Goal: Find specific page/section

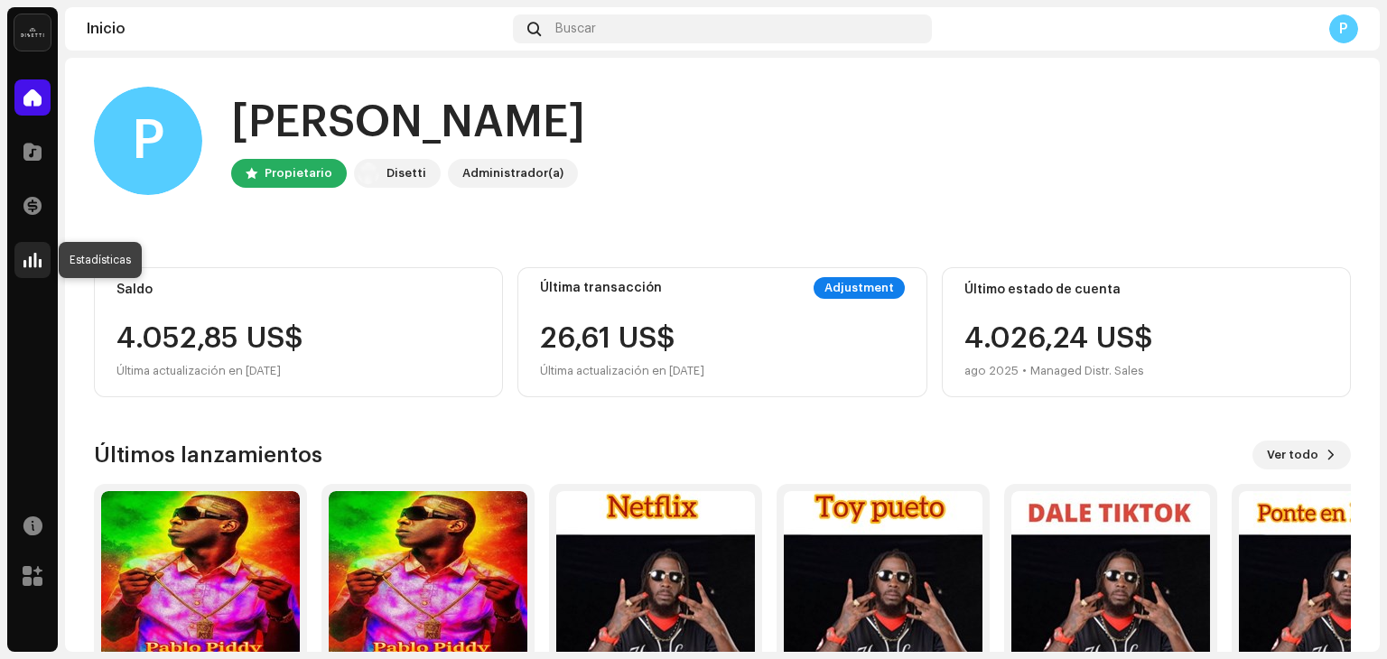
click at [43, 263] on div at bounding box center [32, 260] width 36 height 36
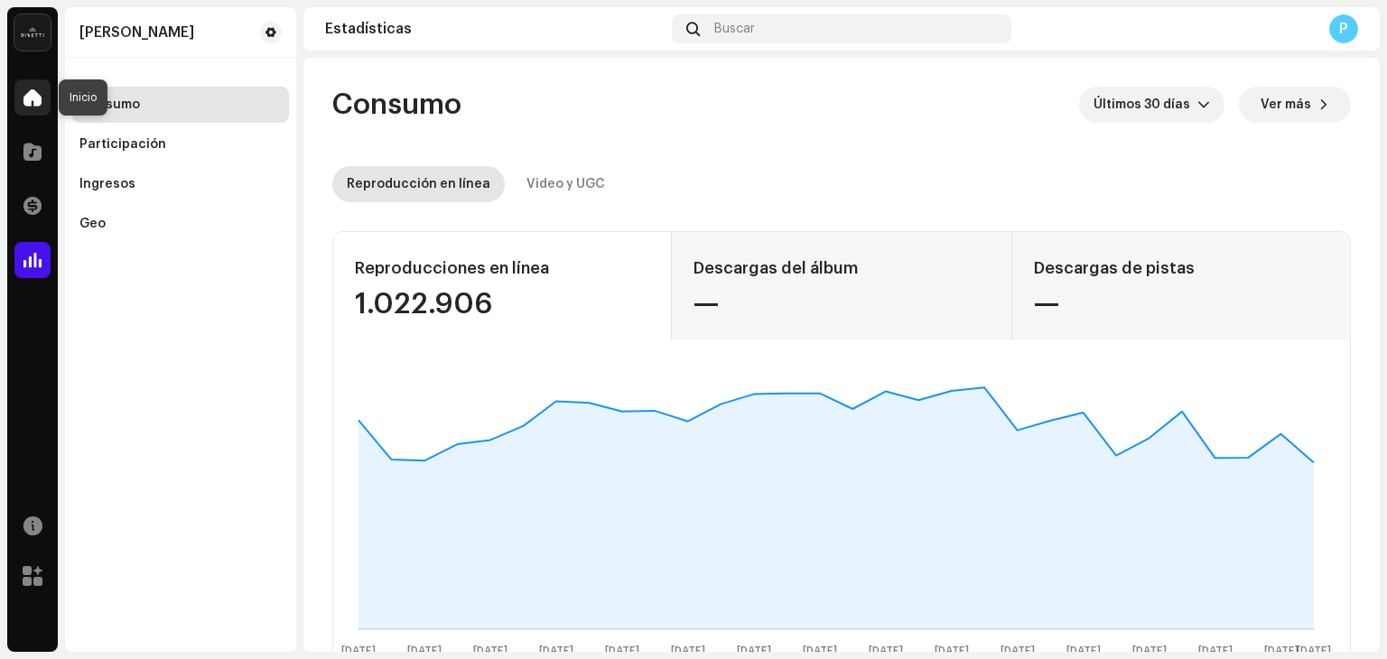
click at [30, 104] on span at bounding box center [32, 97] width 18 height 14
